Goal: Task Accomplishment & Management: Manage account settings

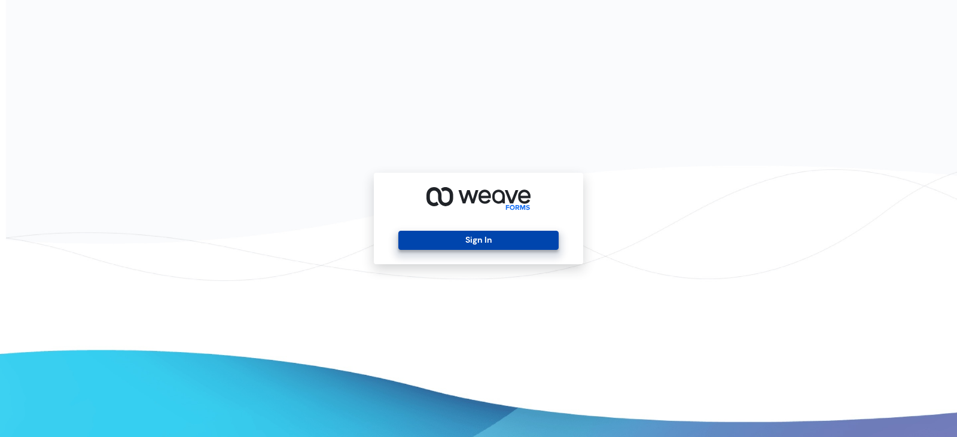
click at [471, 238] on button "Sign In" at bounding box center [478, 240] width 160 height 19
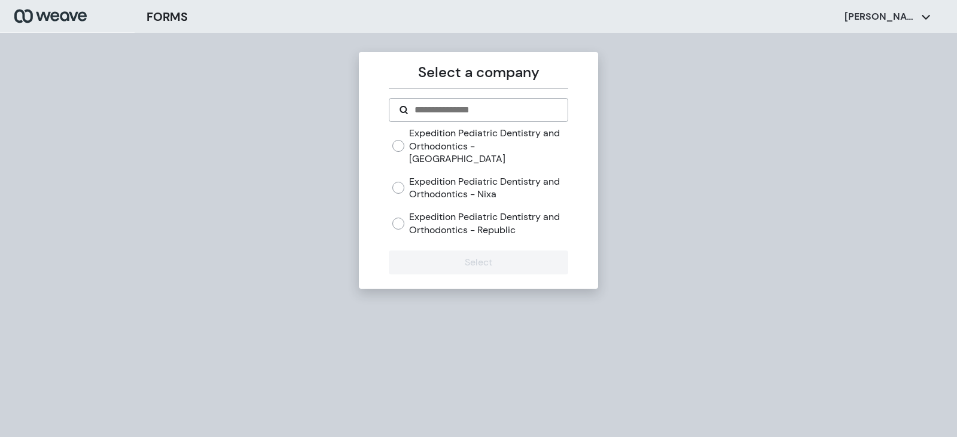
click at [482, 211] on label "Expedition Pediatric Dentistry and Orthodontics - Republic" at bounding box center [488, 224] width 159 height 26
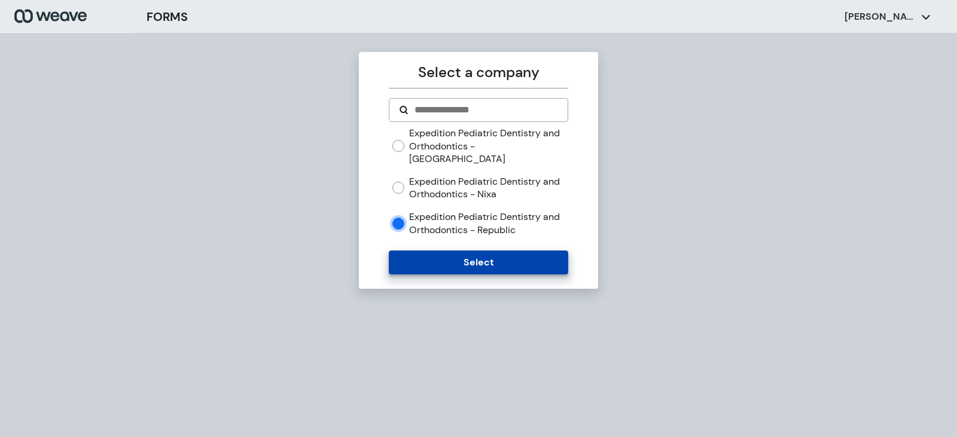
click at [481, 251] on button "Select" at bounding box center [478, 263] width 179 height 24
